Goal: Task Accomplishment & Management: Manage account settings

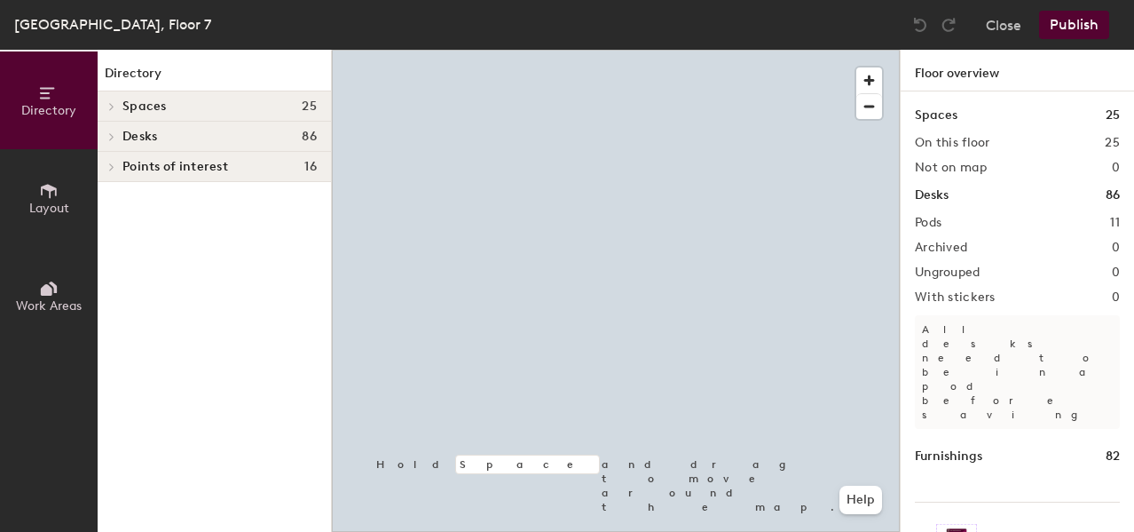
click at [194, 109] on h4 "Spaces 25" at bounding box center [219, 106] width 194 height 14
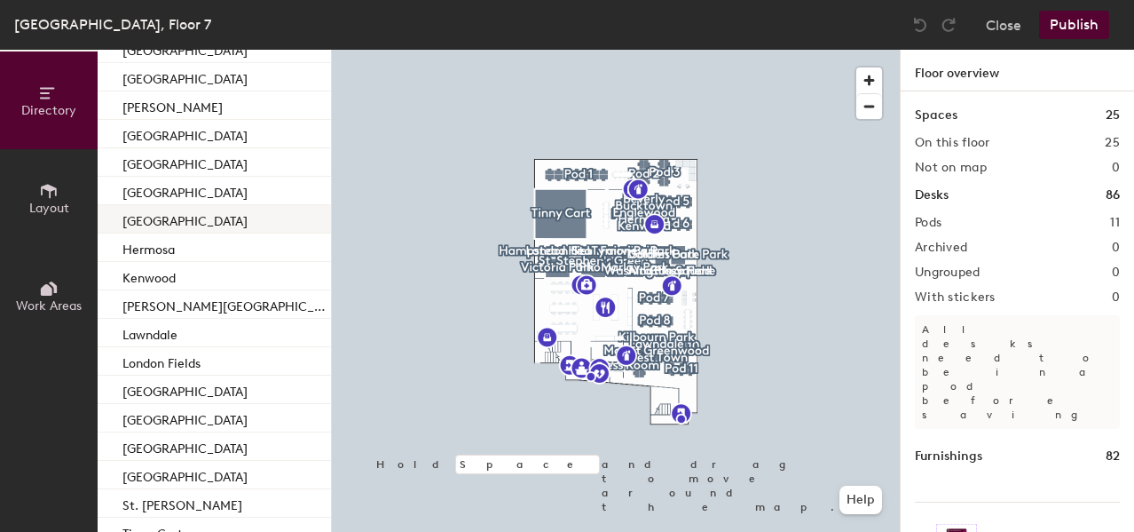
scroll to position [146, 0]
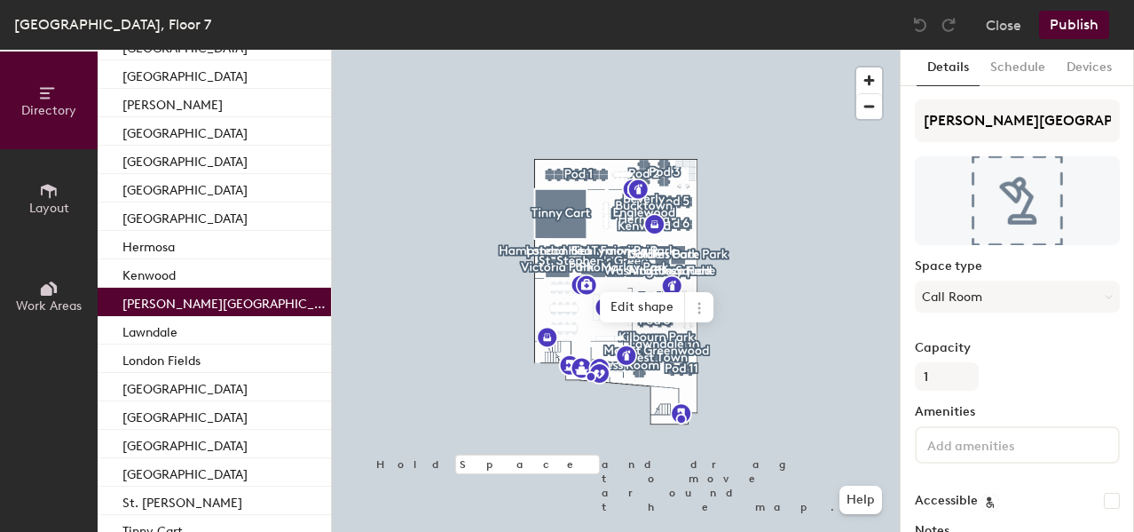
click at [188, 307] on p "[PERSON_NAME][GEOGRAPHIC_DATA]" at bounding box center [224, 301] width 205 height 20
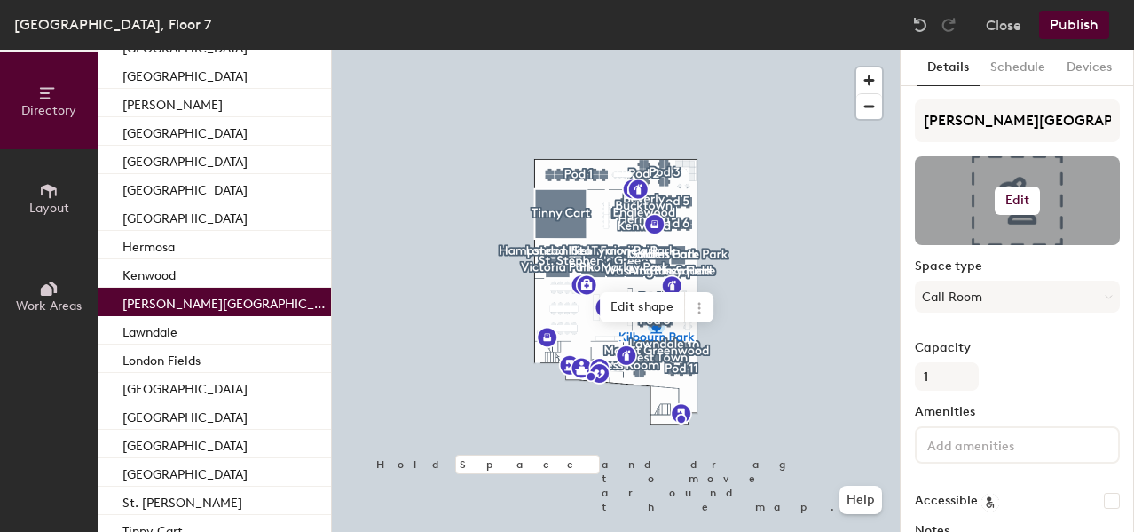
click at [1019, 198] on h6 "Edit" at bounding box center [1018, 200] width 25 height 14
click at [964, 248] on input "file" at bounding box center [1031, 252] width 203 height 27
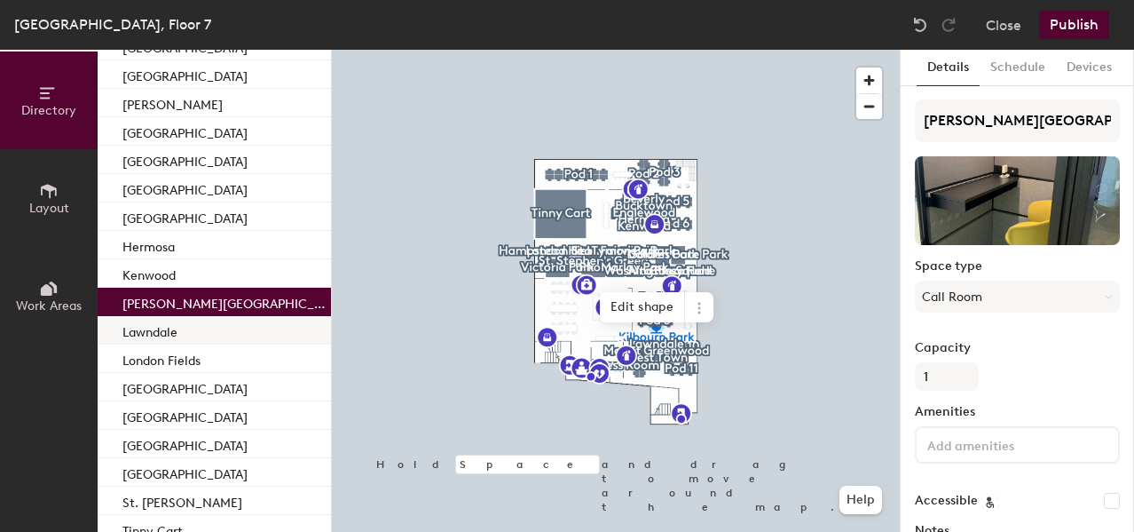
click at [193, 335] on div "Lawndale" at bounding box center [214, 330] width 233 height 28
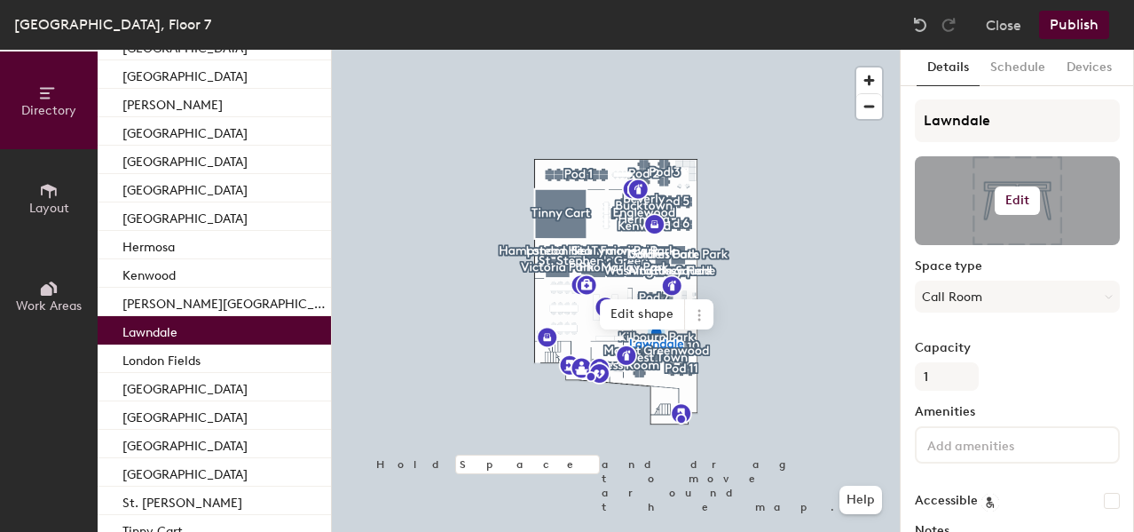
click at [1025, 199] on h6 "Edit" at bounding box center [1018, 200] width 25 height 14
click at [957, 249] on input "file" at bounding box center [1031, 252] width 203 height 27
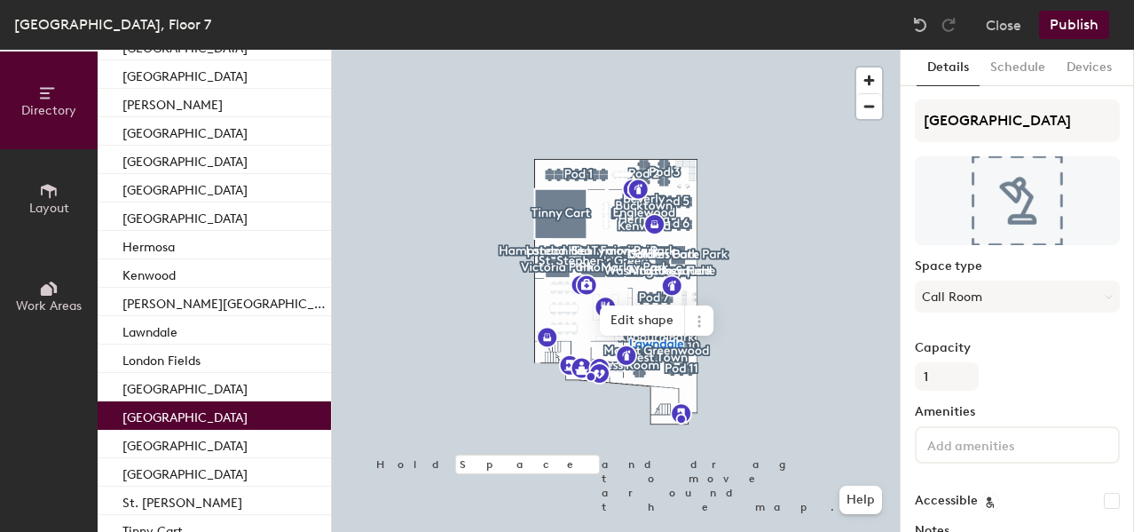
click at [201, 416] on p "[GEOGRAPHIC_DATA]" at bounding box center [184, 415] width 125 height 20
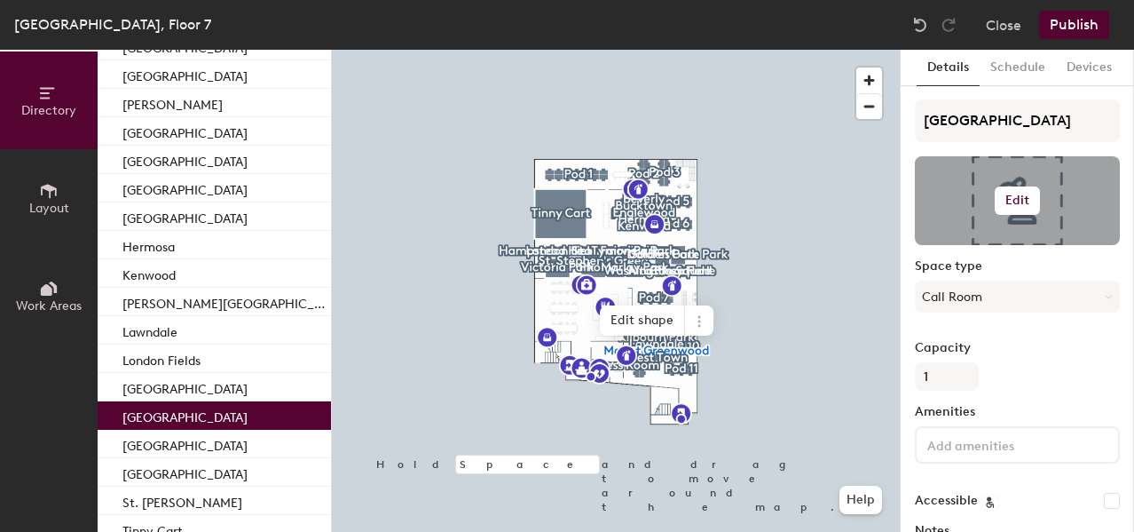
click at [1025, 202] on h6 "Edit" at bounding box center [1018, 200] width 25 height 14
click at [969, 243] on input "file" at bounding box center [1031, 252] width 203 height 27
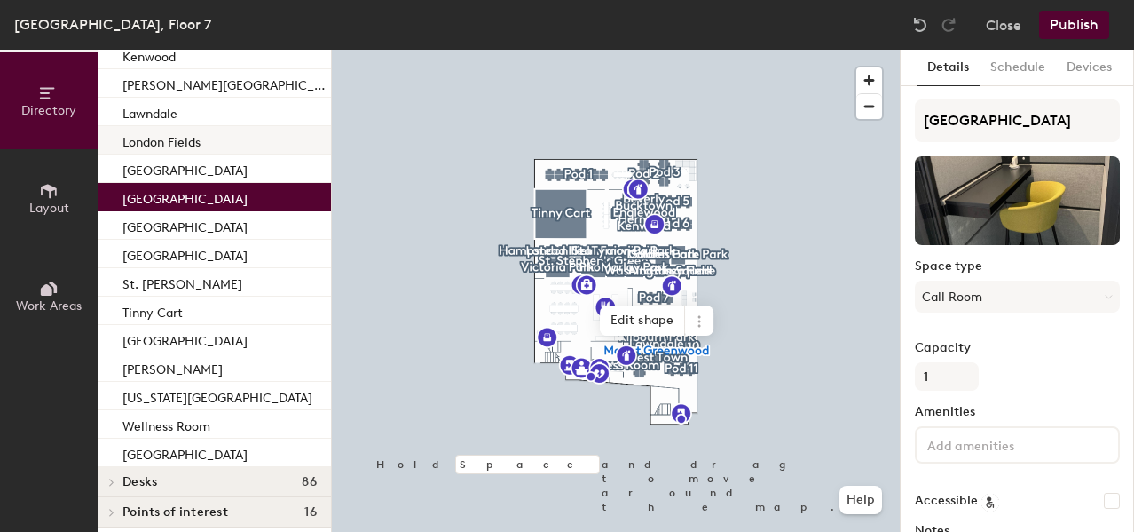
scroll to position [375, 0]
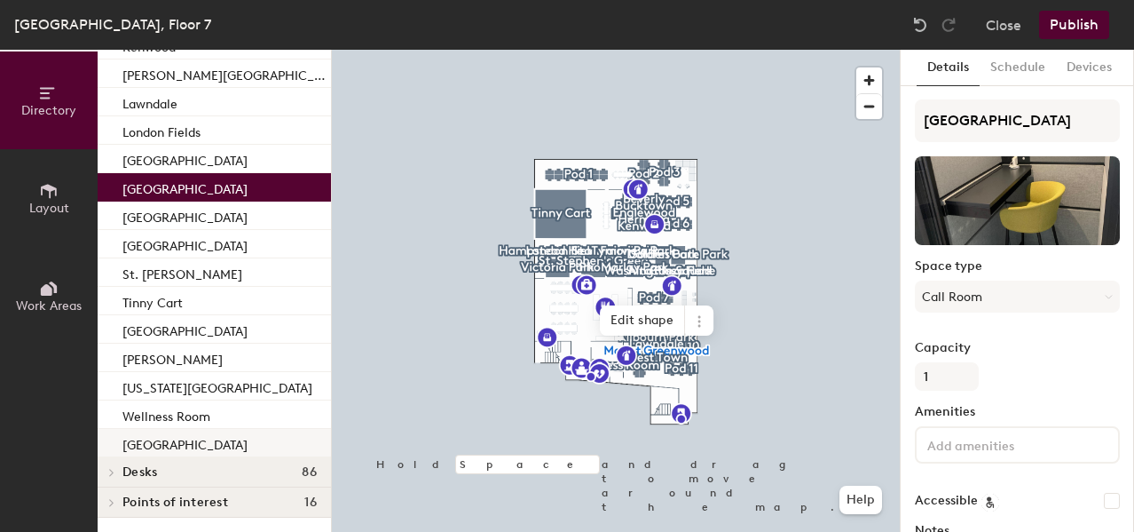
click at [199, 443] on div "[GEOGRAPHIC_DATA]" at bounding box center [214, 443] width 233 height 28
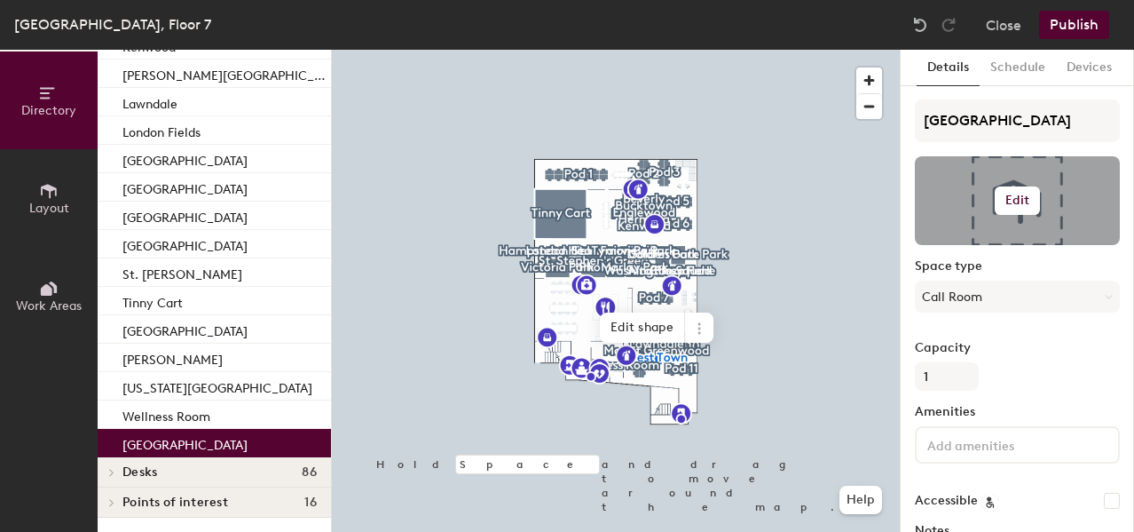
click at [1026, 205] on h6 "Edit" at bounding box center [1018, 200] width 25 height 14
click at [972, 242] on input "file" at bounding box center [1031, 252] width 203 height 27
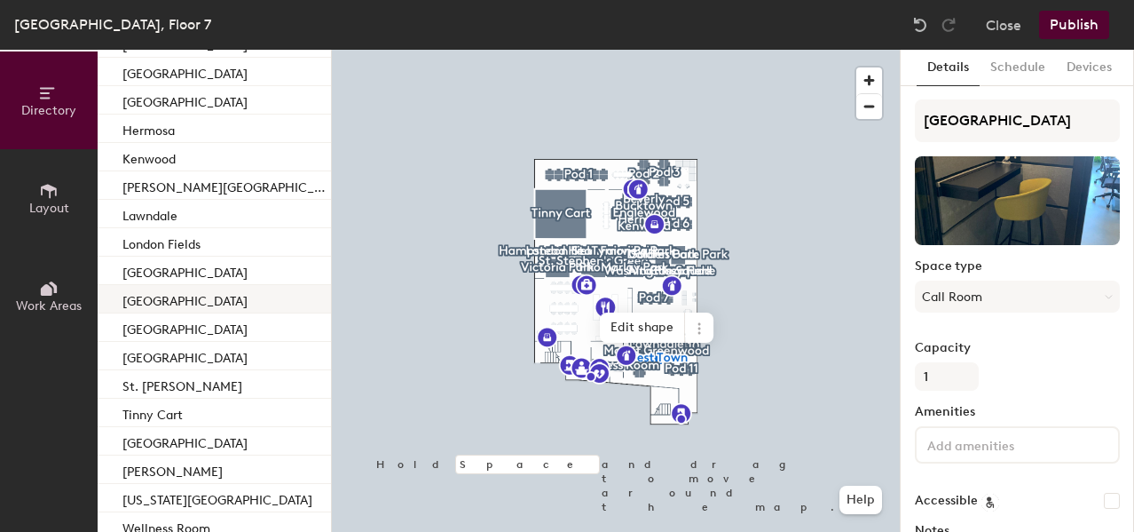
scroll to position [256, 0]
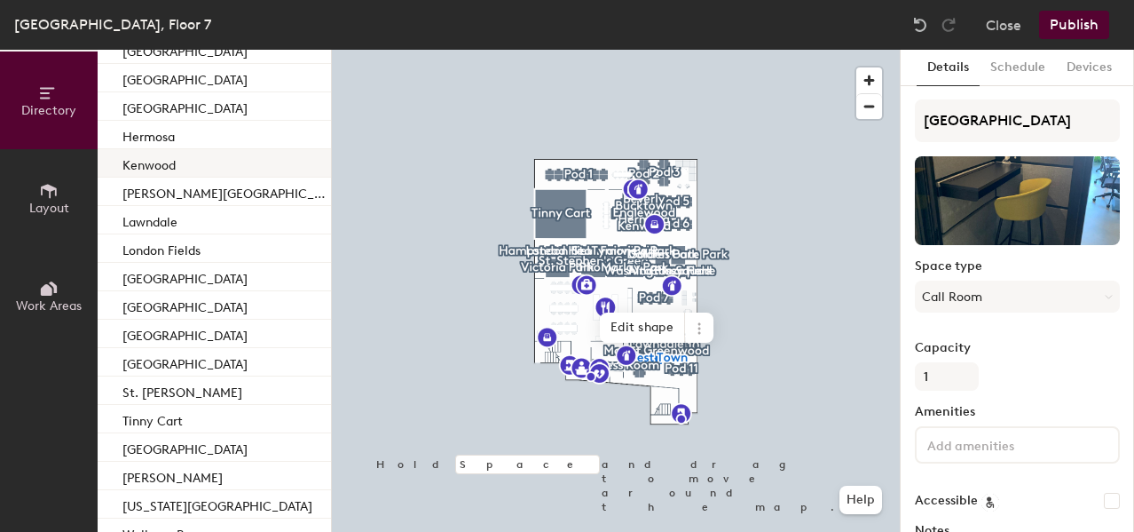
click at [193, 168] on div "Kenwood" at bounding box center [214, 163] width 233 height 28
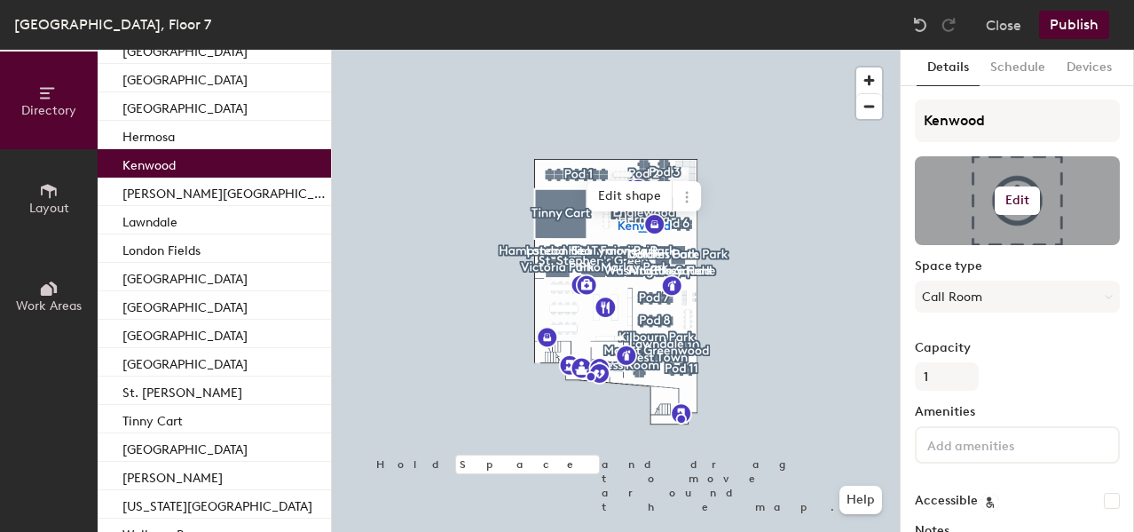
click at [1024, 197] on h6 "Edit" at bounding box center [1018, 200] width 25 height 14
click at [954, 246] on input "file" at bounding box center [1031, 252] width 203 height 27
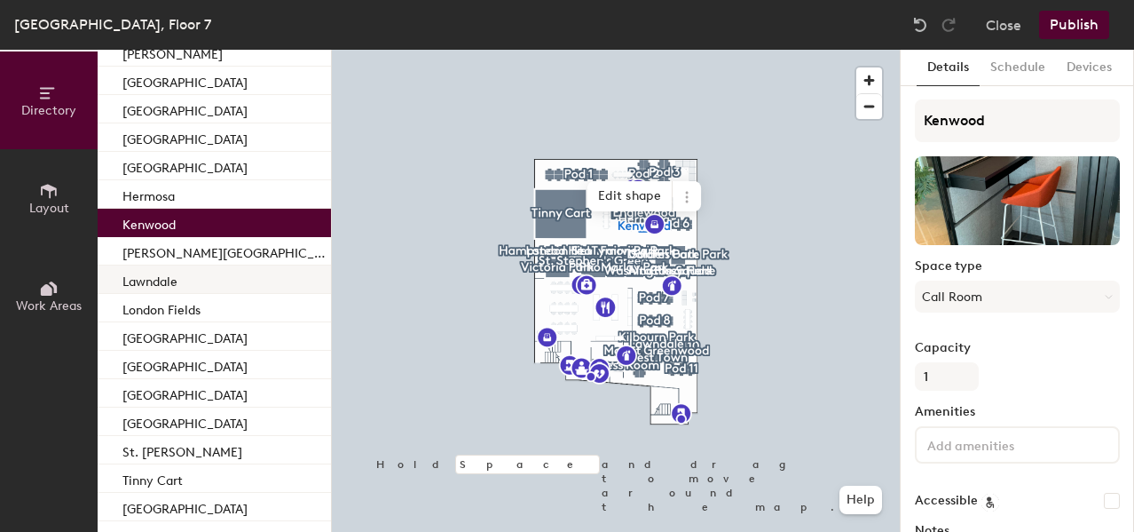
scroll to position [195, 0]
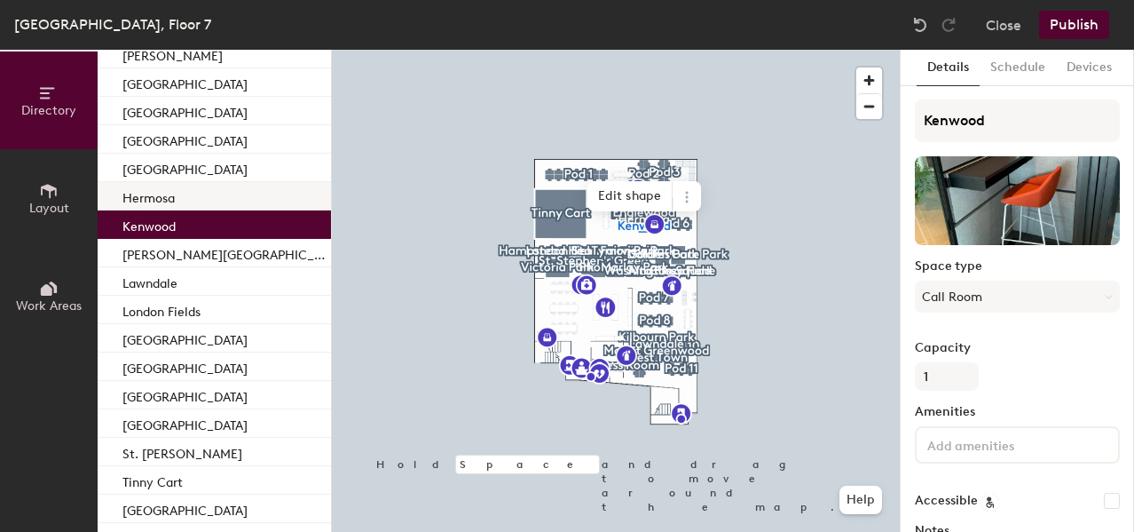
click at [182, 202] on div "Hermosa" at bounding box center [214, 196] width 233 height 28
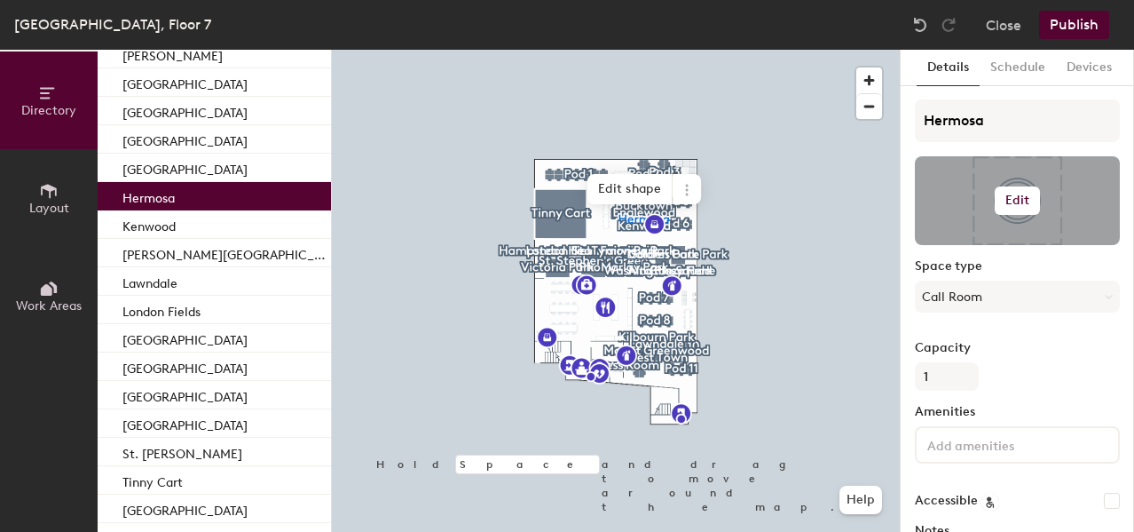
click at [1008, 200] on h6 "Edit" at bounding box center [1018, 200] width 25 height 14
click at [943, 249] on input "file" at bounding box center [1031, 252] width 203 height 27
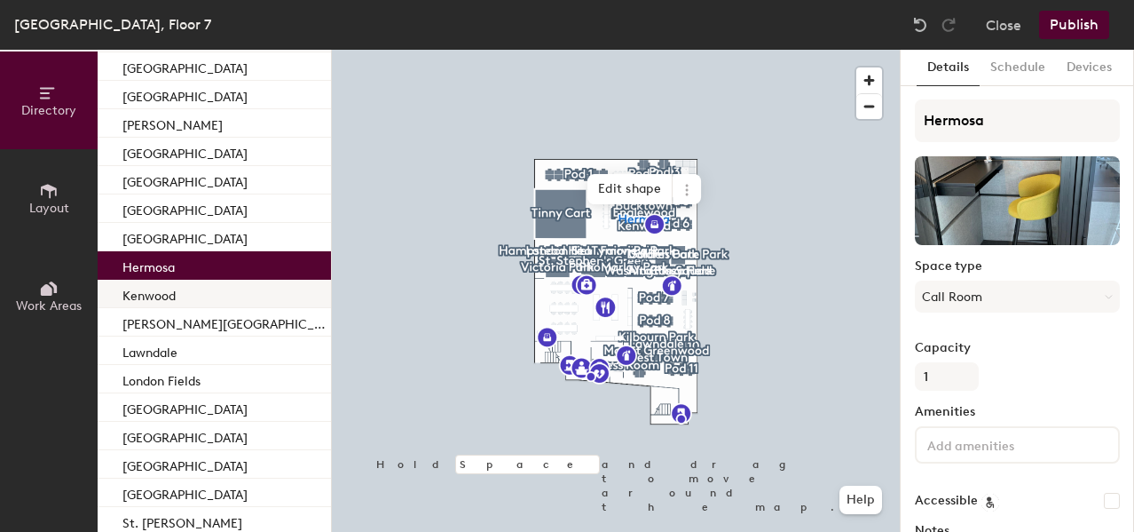
scroll to position [118, 0]
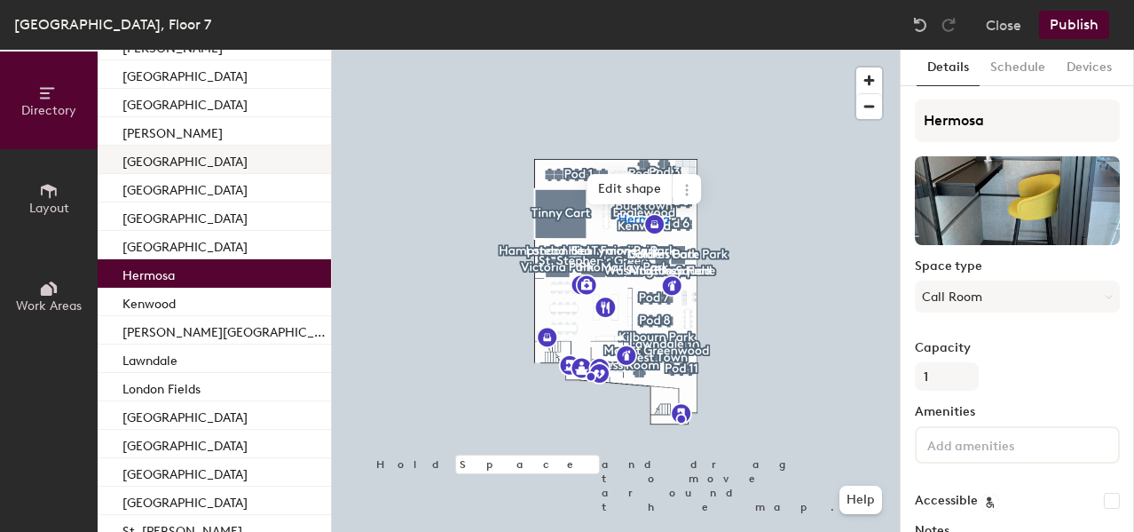
click at [190, 165] on div "[GEOGRAPHIC_DATA]" at bounding box center [214, 160] width 233 height 28
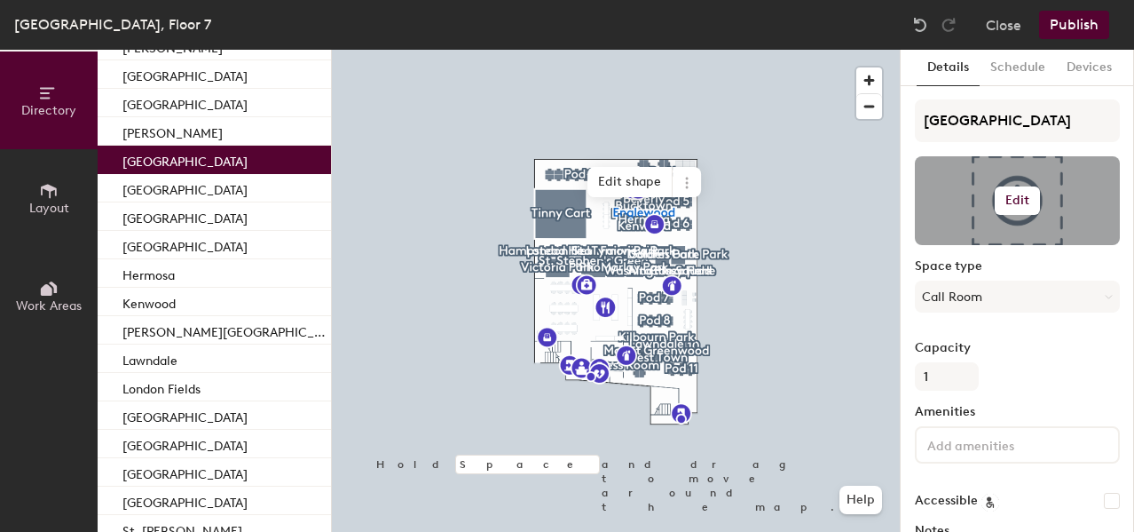
click at [1028, 196] on h6 "Edit" at bounding box center [1018, 200] width 25 height 14
click at [961, 249] on input "file" at bounding box center [1031, 252] width 203 height 27
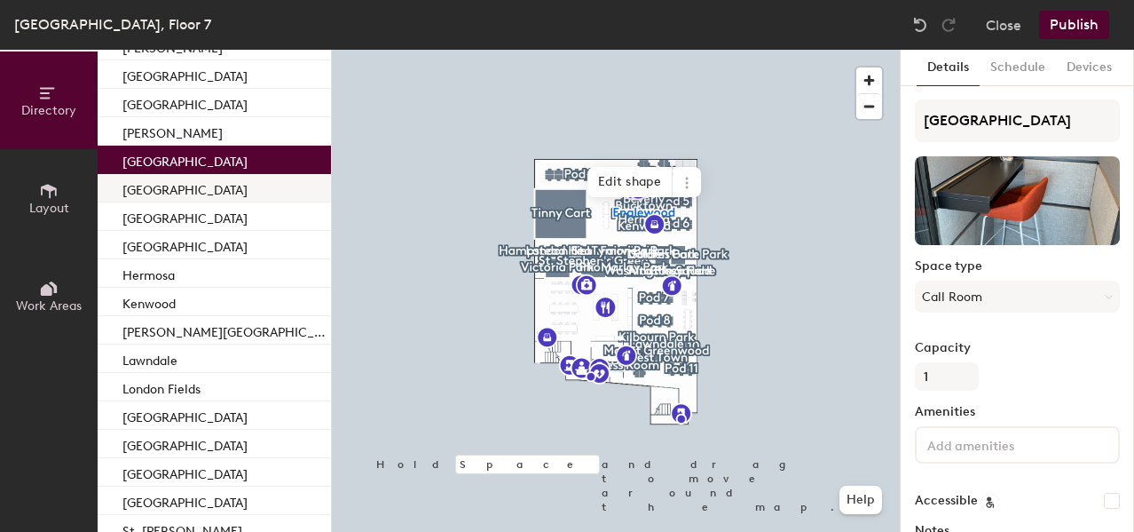
scroll to position [0, 0]
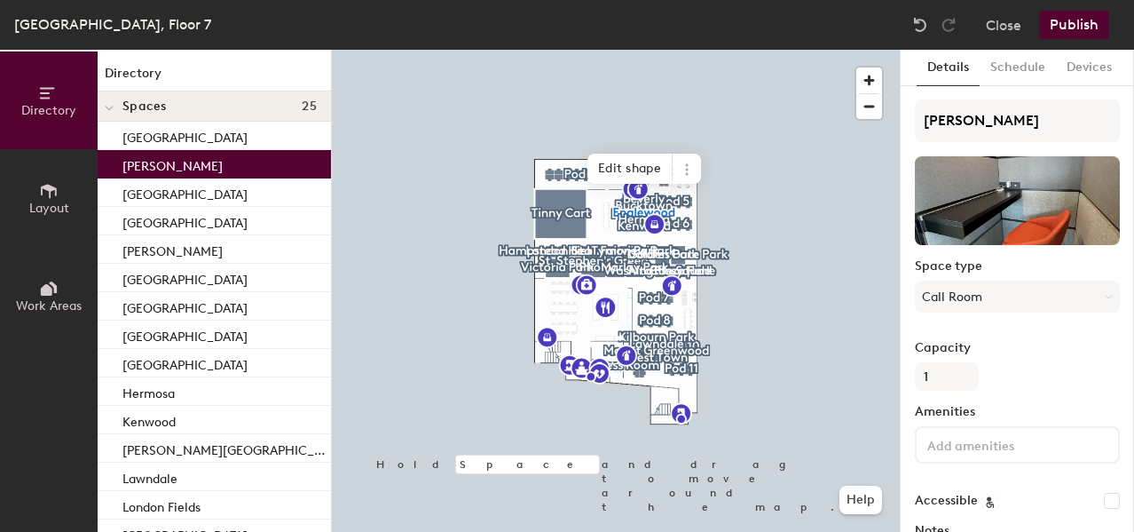
click at [178, 172] on div "[PERSON_NAME]" at bounding box center [214, 164] width 233 height 28
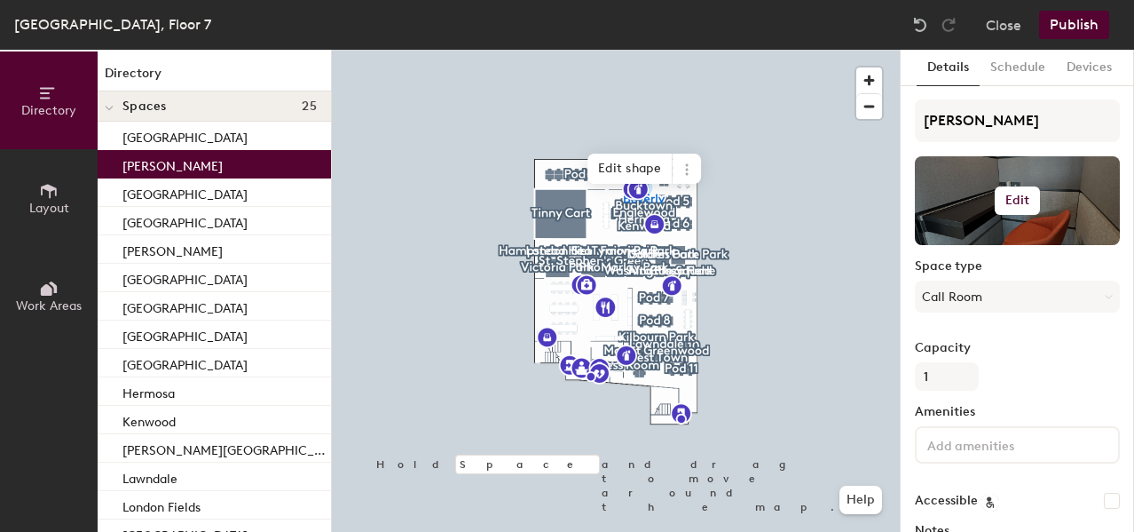
click at [1006, 199] on h6 "Edit" at bounding box center [1018, 200] width 25 height 14
click at [976, 246] on input "file" at bounding box center [1031, 252] width 203 height 27
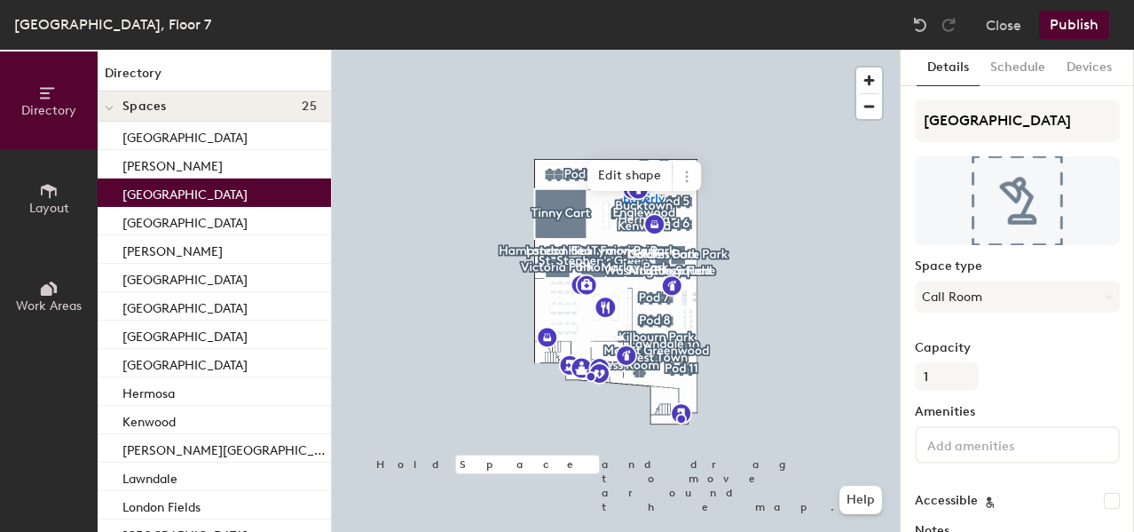
click at [196, 193] on div "[GEOGRAPHIC_DATA]" at bounding box center [214, 192] width 233 height 28
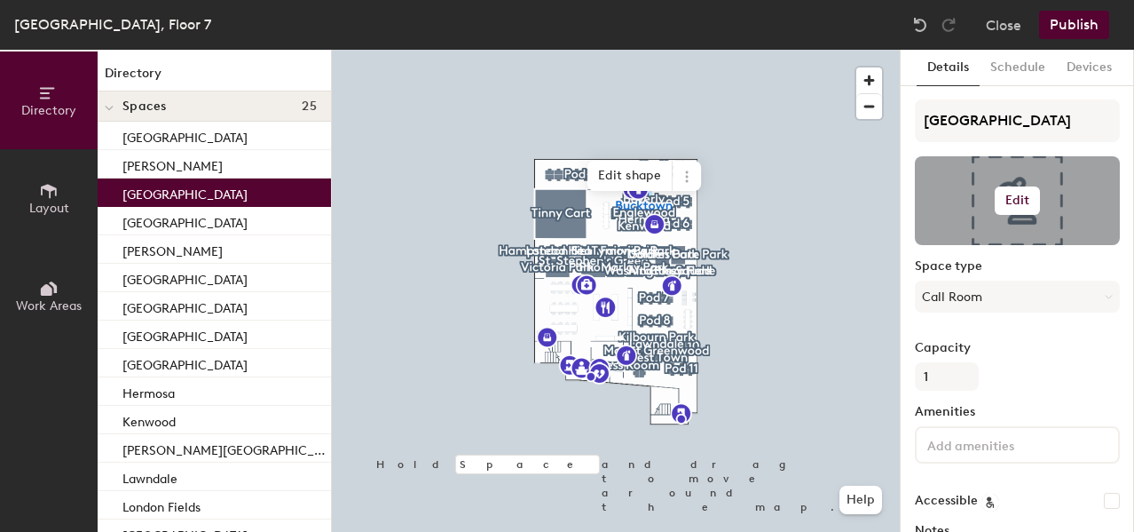
click at [1019, 199] on h6 "Edit" at bounding box center [1018, 200] width 25 height 14
click at [974, 247] on input "file" at bounding box center [1031, 252] width 203 height 27
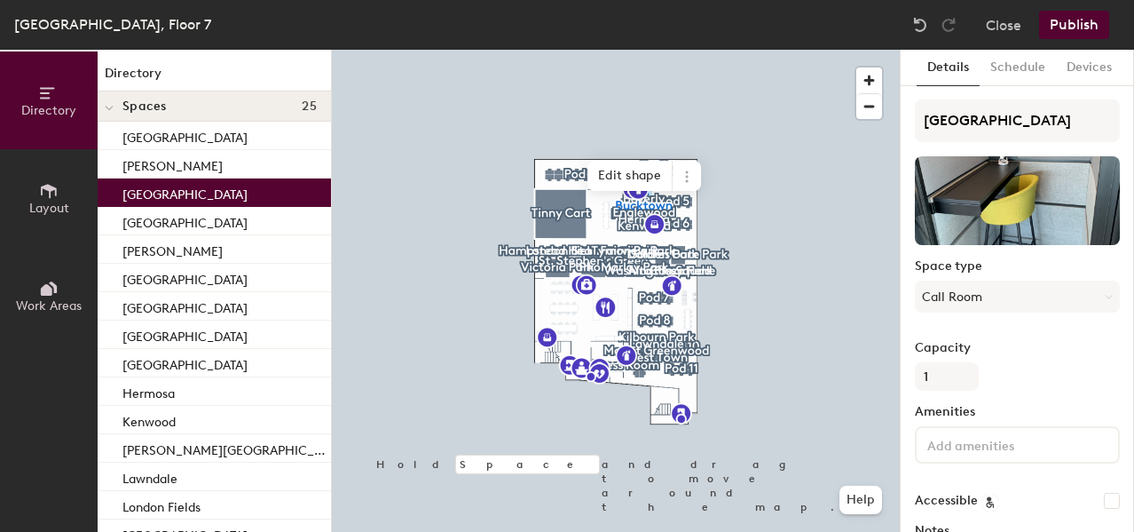
click at [1078, 25] on button "Publish" at bounding box center [1074, 25] width 70 height 28
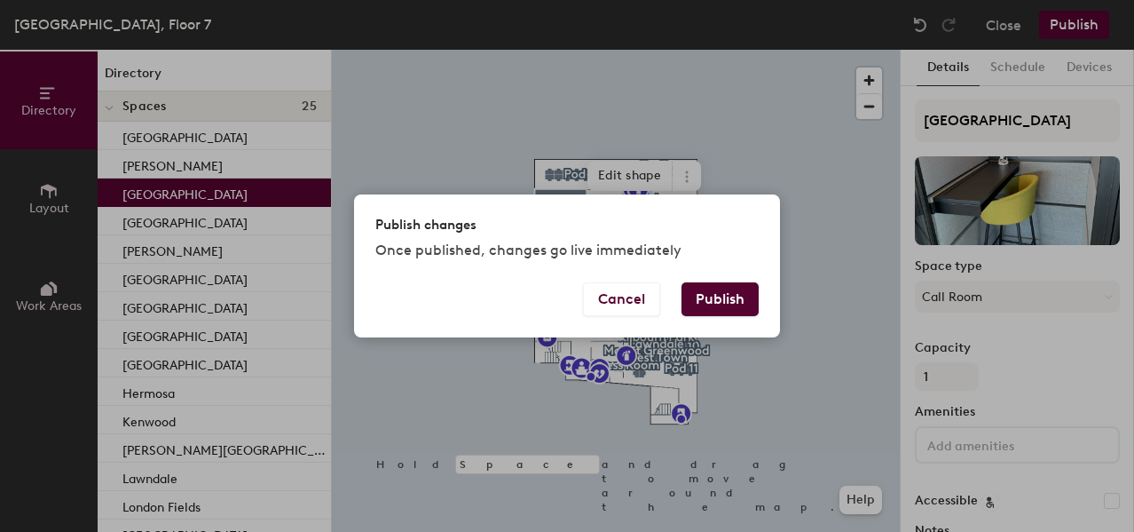
click at [714, 301] on button "Publish" at bounding box center [720, 299] width 77 height 34
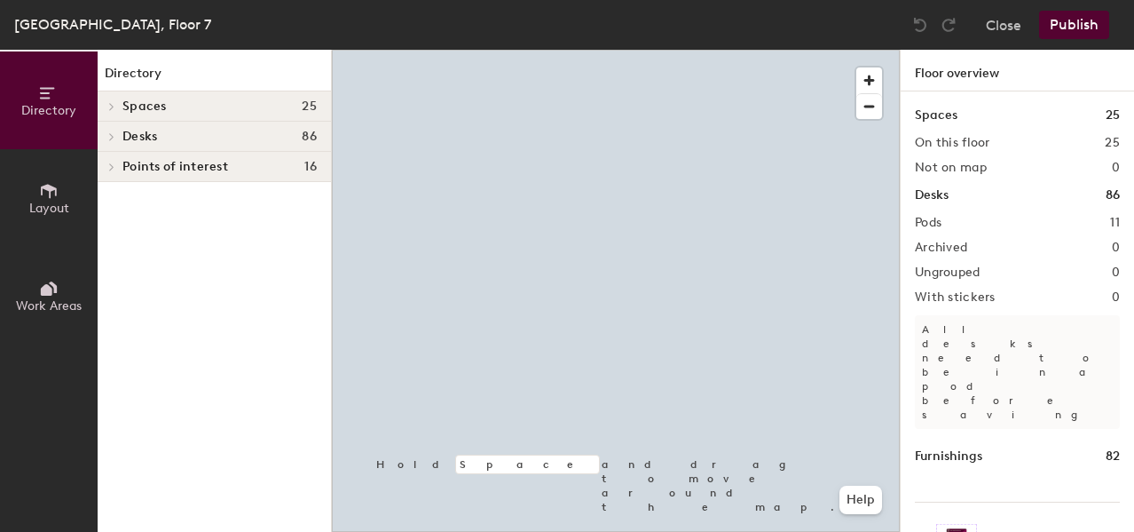
click at [184, 104] on h4 "Spaces 25" at bounding box center [219, 106] width 194 height 14
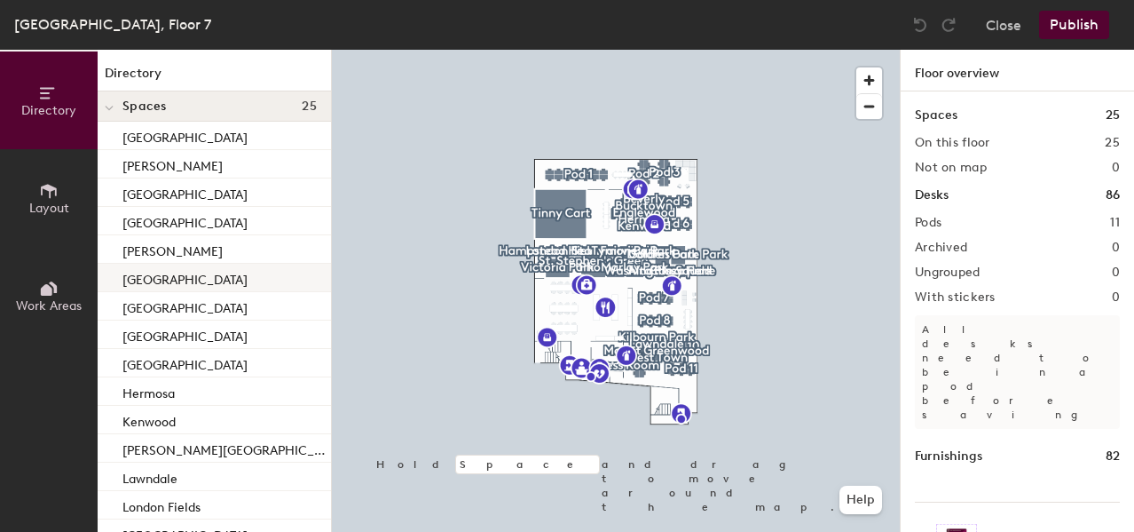
scroll to position [375, 0]
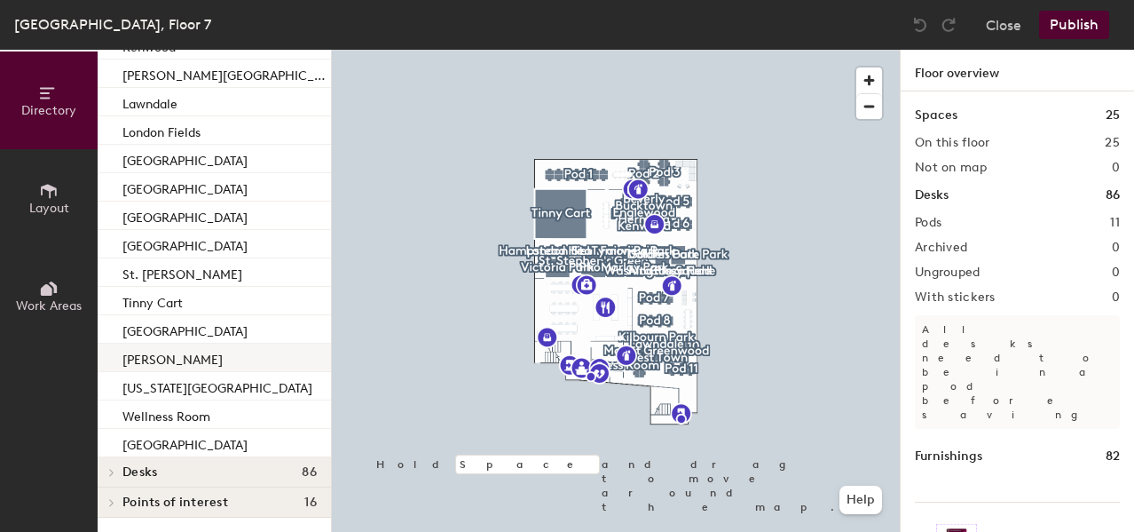
click at [201, 355] on div "[PERSON_NAME]" at bounding box center [214, 357] width 233 height 28
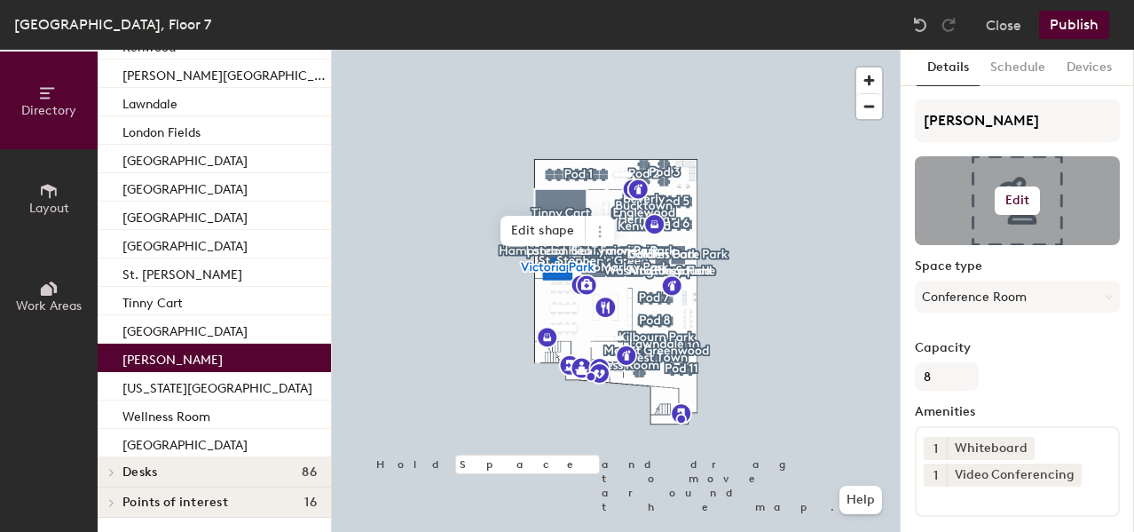
click at [1019, 198] on h6 "Edit" at bounding box center [1018, 200] width 25 height 14
click at [965, 243] on input "file" at bounding box center [1031, 252] width 203 height 27
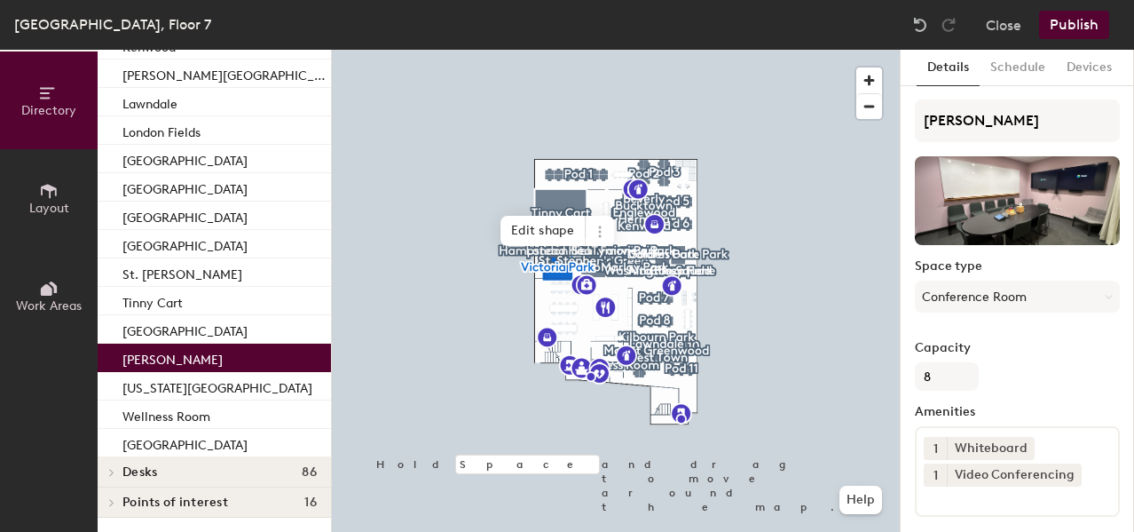
click at [1066, 21] on button "Publish" at bounding box center [1074, 25] width 70 height 28
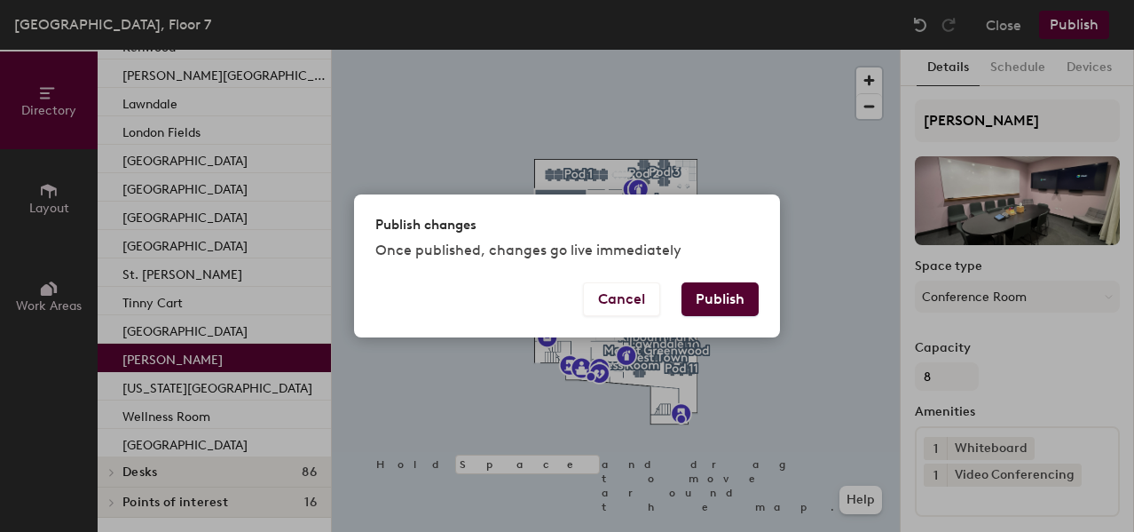
click at [722, 294] on button "Publish" at bounding box center [720, 299] width 77 height 34
